Goal: Task Accomplishment & Management: Manage account settings

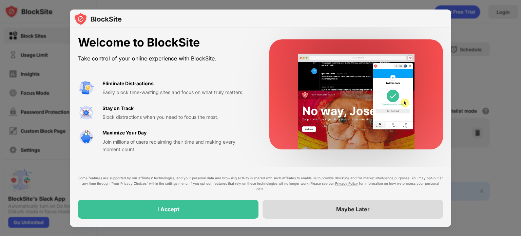
click at [326, 205] on div "Maybe Later" at bounding box center [353, 208] width 180 height 19
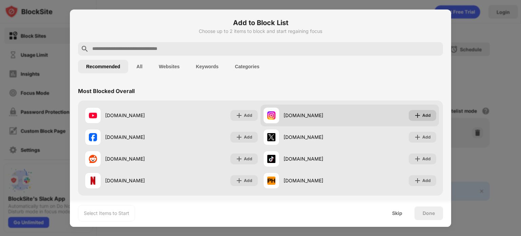
click at [422, 114] on div "Add" at bounding box center [426, 115] width 8 height 7
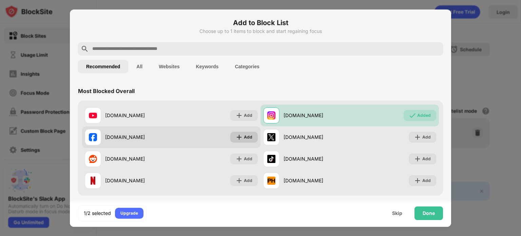
drag, startPoint x: 236, startPoint y: 138, endPoint x: 254, endPoint y: 138, distance: 17.6
click at [237, 138] on img at bounding box center [239, 137] width 7 height 7
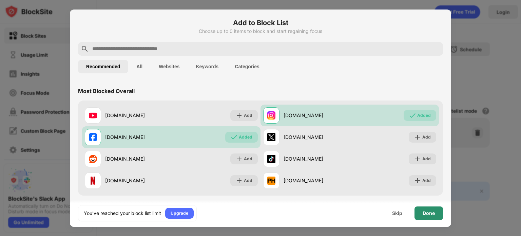
click at [425, 215] on div "Done" at bounding box center [429, 212] width 12 height 5
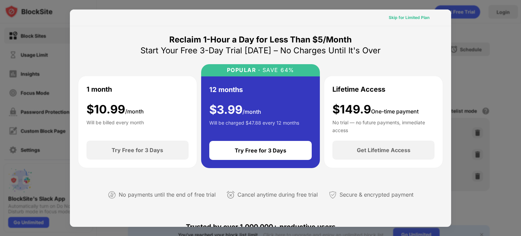
click at [405, 19] on div "Skip for Limited Plan" at bounding box center [409, 17] width 41 height 7
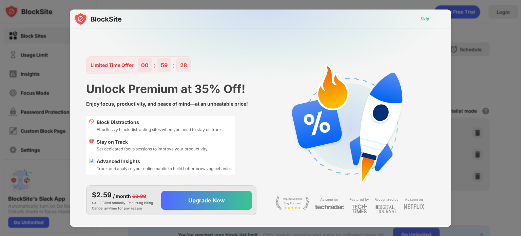
click at [423, 19] on div "Skip" at bounding box center [425, 19] width 9 height 7
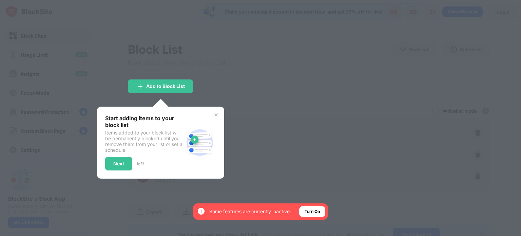
click at [338, 64] on div at bounding box center [260, 118] width 521 height 236
click at [109, 167] on div "Next" at bounding box center [118, 164] width 27 height 14
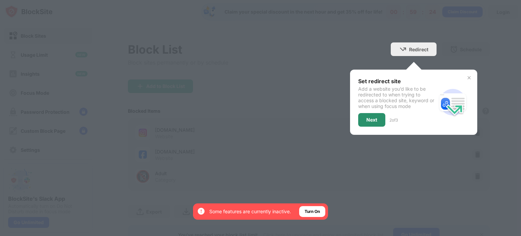
click at [374, 120] on div "Next" at bounding box center [371, 120] width 27 height 14
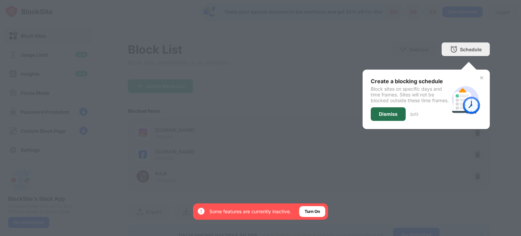
click at [381, 117] on div "Dismiss" at bounding box center [388, 113] width 19 height 5
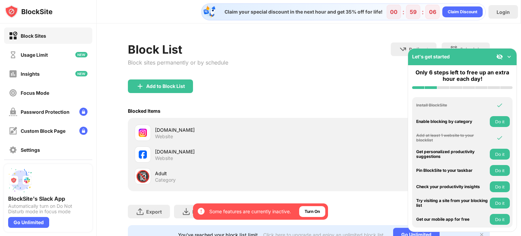
click at [510, 57] on img at bounding box center [509, 56] width 7 height 7
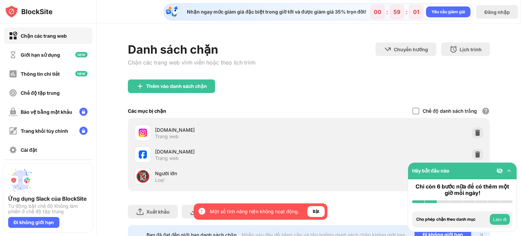
click at [366, 76] on div "Danh sách chặn Chặn các trang web vĩnh viễn hoặc theo lịch trình Chuyển hướng C…" at bounding box center [309, 60] width 362 height 37
click at [511, 172] on img at bounding box center [509, 170] width 7 height 7
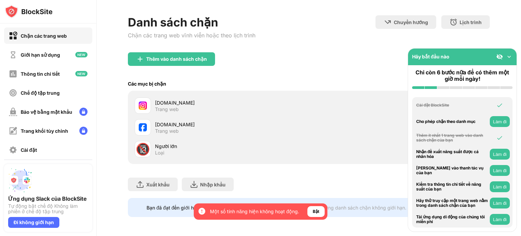
scroll to position [32, 0]
click at [316, 210] on font "Bật" at bounding box center [316, 211] width 6 height 5
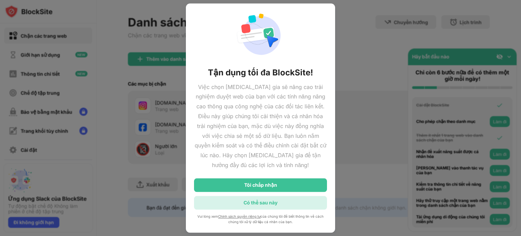
click at [264, 205] on font "Có thể sau này" at bounding box center [261, 203] width 34 height 6
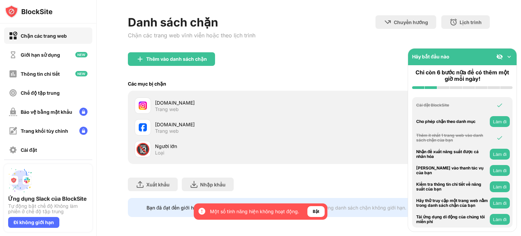
click at [491, 202] on button "Làm đi" at bounding box center [500, 202] width 20 height 11
click at [500, 119] on font "Làm đi" at bounding box center [500, 121] width 14 height 5
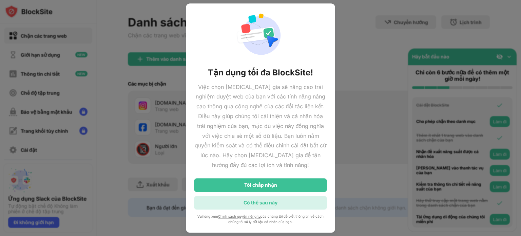
click at [300, 203] on div "Có thể sau này" at bounding box center [260, 203] width 133 height 14
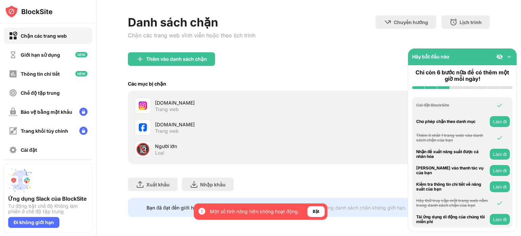
click at [314, 147] on div "🔞 Người lớn Loại" at bounding box center [309, 149] width 354 height 22
click at [61, 147] on div "Cài đặt" at bounding box center [48, 149] width 88 height 16
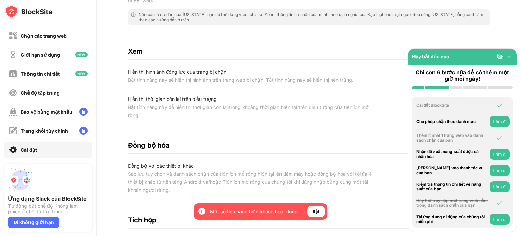
scroll to position [294, 0]
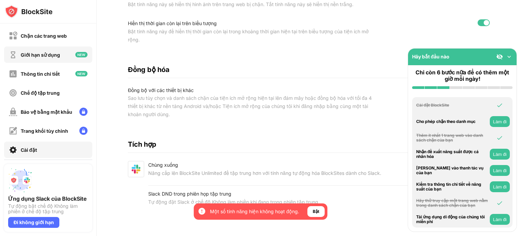
click at [53, 58] on div "Giới hạn sử dụng" at bounding box center [34, 55] width 51 height 8
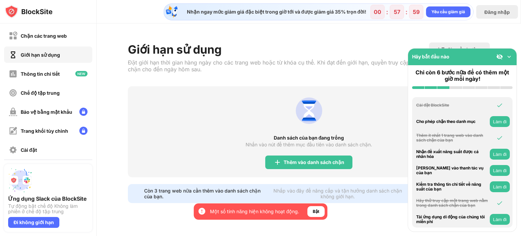
click at [509, 57] on img at bounding box center [509, 56] width 7 height 7
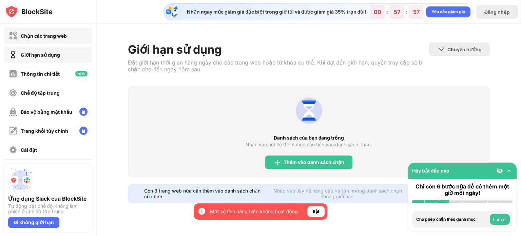
click at [19, 39] on div "Chặn các trang web" at bounding box center [38, 36] width 58 height 8
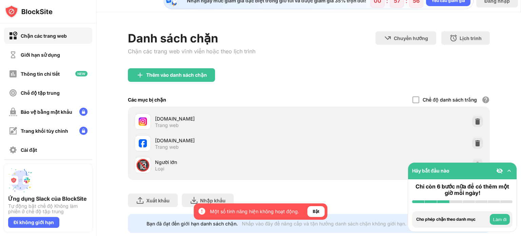
scroll to position [32, 0]
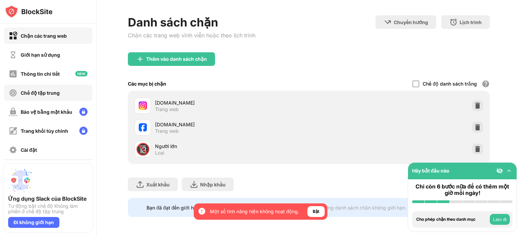
click at [39, 96] on div "Chế độ tập trung" at bounding box center [34, 93] width 51 height 8
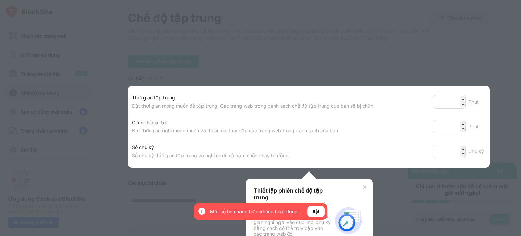
click at [337, 41] on div at bounding box center [260, 118] width 521 height 236
click at [90, 57] on div at bounding box center [260, 118] width 521 height 236
click at [313, 213] on font "Bật" at bounding box center [316, 211] width 6 height 5
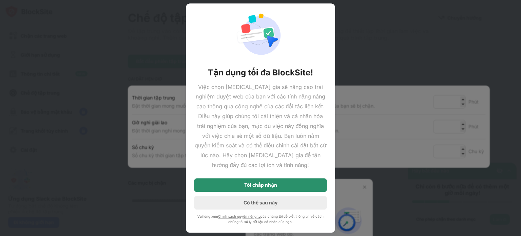
click at [237, 183] on div "Tôi chấp nhận" at bounding box center [260, 185] width 133 height 14
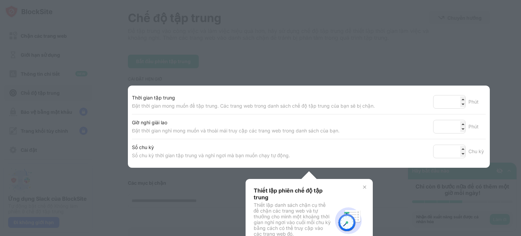
click at [362, 187] on img at bounding box center [364, 186] width 5 height 5
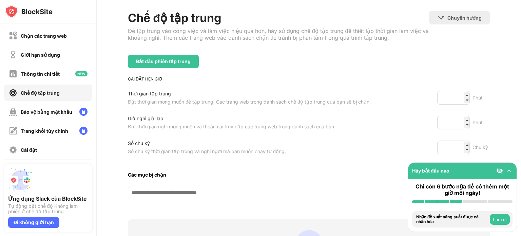
click at [229, 188] on input at bounding box center [281, 193] width 307 height 14
click at [139, 205] on div "Chế độ tập trung Để tập trung vào công việc và làm việc hiệu quả hơn, hãy sử dụ…" at bounding box center [309, 166] width 362 height 311
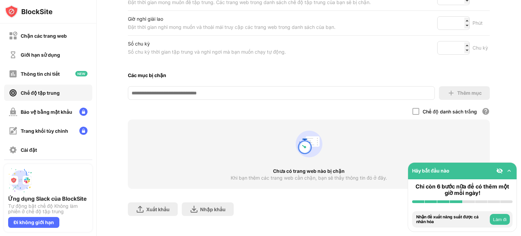
scroll to position [141, 0]
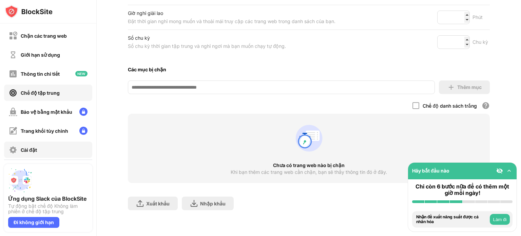
click at [53, 152] on div "Cài đặt" at bounding box center [48, 149] width 88 height 16
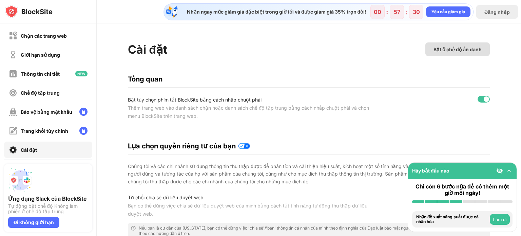
click at [453, 49] on font "Bật ở chế độ ẩn danh" at bounding box center [458, 49] width 48 height 6
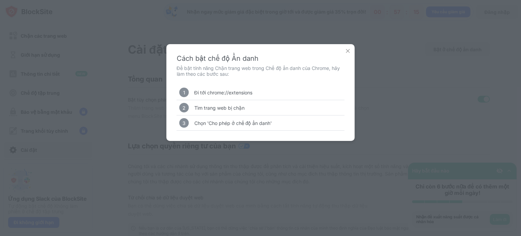
click at [243, 91] on font "Đi tới chrome://extensions" at bounding box center [223, 93] width 58 height 6
click at [240, 106] on font "Tìm trang web bị chặn" at bounding box center [219, 108] width 50 height 6
click at [245, 125] on font "Chọn 'Cho phép ở chế độ ẩn danh'" at bounding box center [233, 123] width 78 height 6
click at [347, 50] on img at bounding box center [348, 50] width 7 height 7
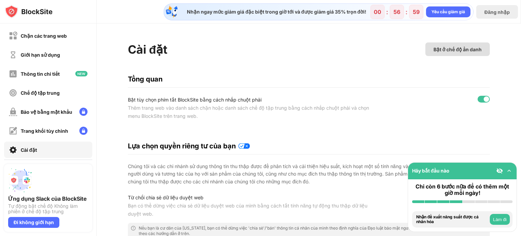
click at [434, 48] on font "Bật ở chế độ ẩn danh" at bounding box center [458, 49] width 48 height 6
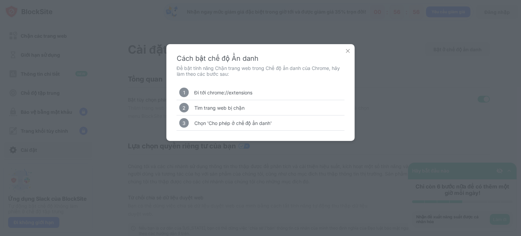
click at [426, 38] on div "Cách bật chế độ Ẩn danh Để bật tính năng Chặn trang web trong Chế độ ẩn danh củ…" at bounding box center [260, 118] width 521 height 236
click at [241, 91] on font "Đi tới chrome://extensions" at bounding box center [223, 93] width 58 height 6
click at [252, 93] on font "Đi tới chrome://extensions" at bounding box center [223, 93] width 58 height 6
drag, startPoint x: 252, startPoint y: 93, endPoint x: 226, endPoint y: 93, distance: 26.8
click at [226, 93] on font "Đi tới chrome://extensions" at bounding box center [223, 93] width 58 height 6
